Goal: Navigation & Orientation: Find specific page/section

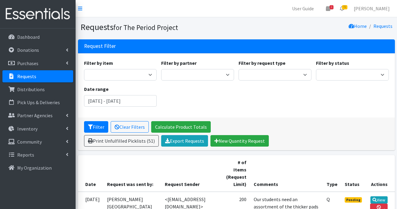
scroll to position [786, 0]
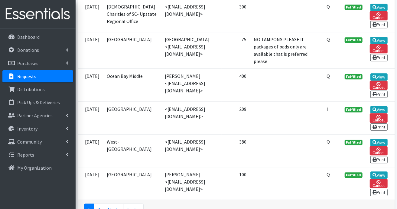
scroll to position [2026, 0]
drag, startPoint x: 35, startPoint y: 81, endPoint x: -80, endPoint y: 98, distance: 116.2
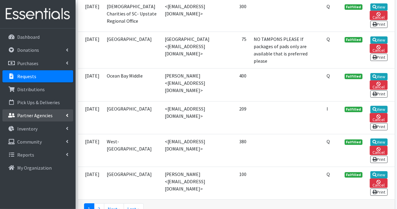
click at [38, 116] on p "Partner Agencies" at bounding box center [34, 115] width 35 height 6
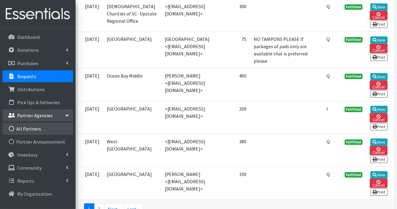
click at [40, 126] on link "All Partners" at bounding box center [37, 128] width 71 height 12
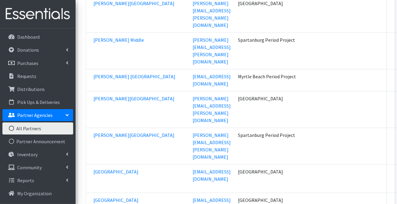
scroll to position [6774, 0]
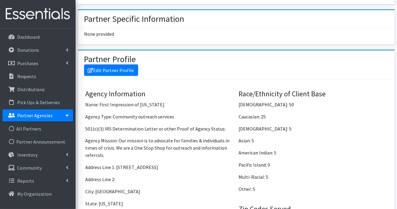
scroll to position [514, 0]
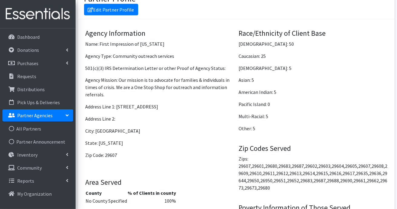
click at [29, 113] on p "Partner Agencies" at bounding box center [34, 115] width 35 height 6
click at [33, 114] on p "Partner Agencies" at bounding box center [34, 115] width 35 height 6
click at [25, 128] on link "All Partners" at bounding box center [37, 128] width 71 height 12
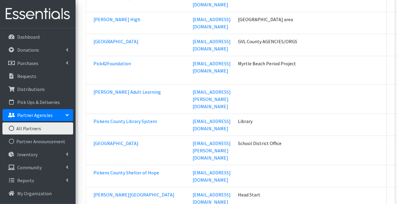
scroll to position [18052, 0]
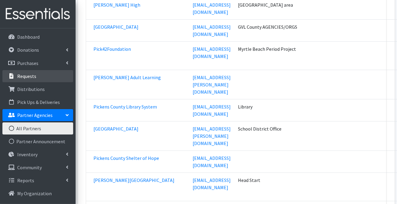
click at [20, 75] on p "Requests" at bounding box center [26, 76] width 19 height 6
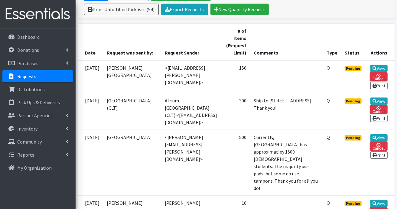
scroll to position [121, 0]
